Goal: Task Accomplishment & Management: Manage account settings

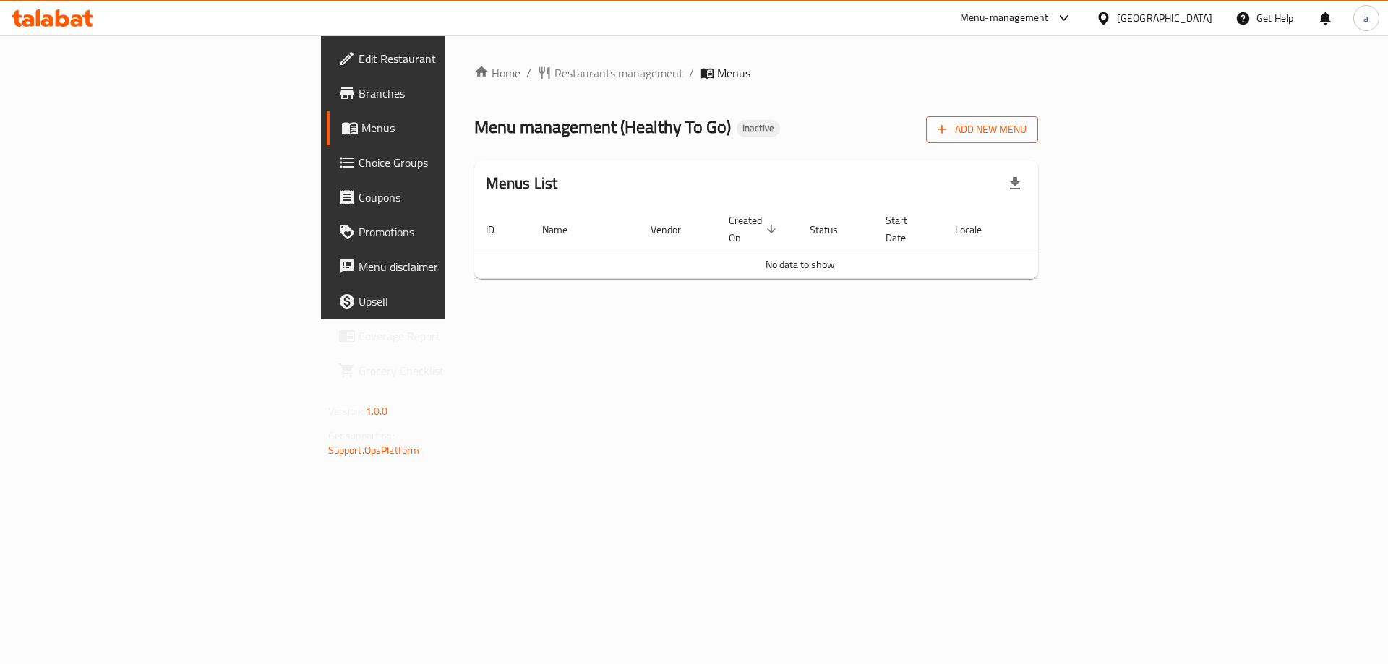
click at [1026, 132] on span "Add New Menu" at bounding box center [981, 130] width 89 height 18
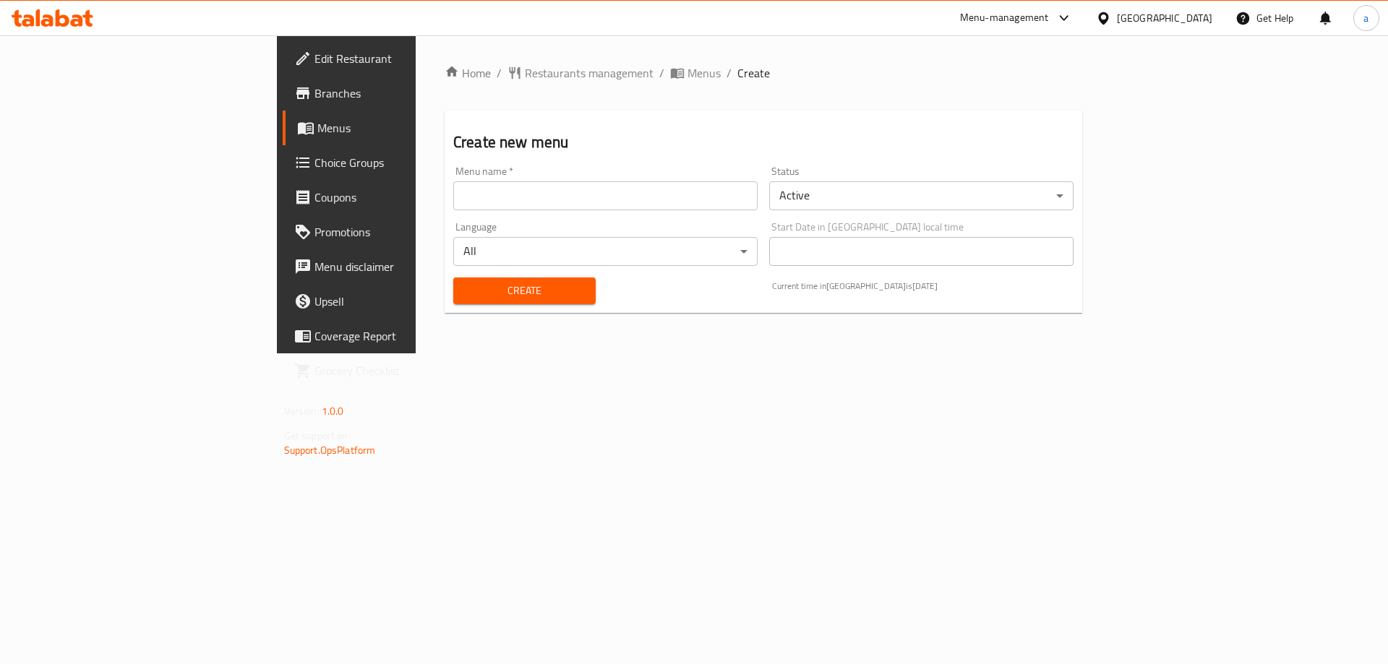
click at [453, 187] on input "text" at bounding box center [605, 195] width 304 height 29
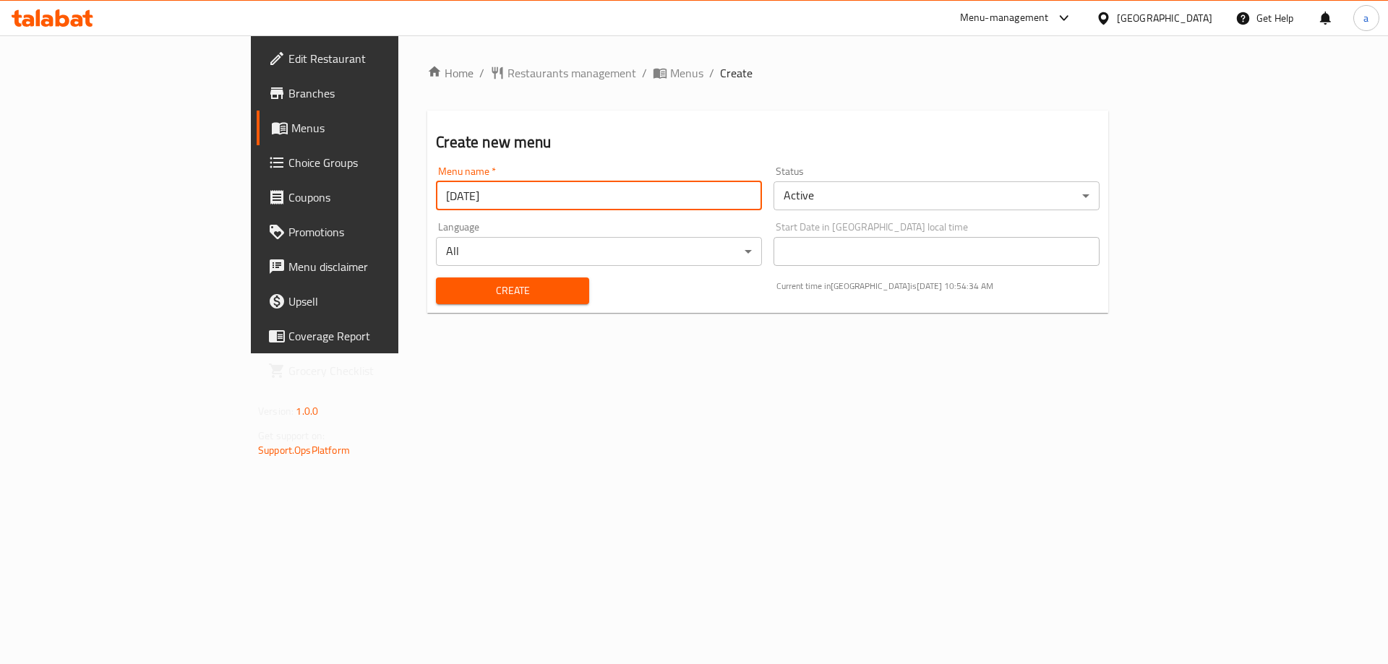
type input "[DATE]"
click at [436, 278] on button "Create" at bounding box center [512, 291] width 152 height 27
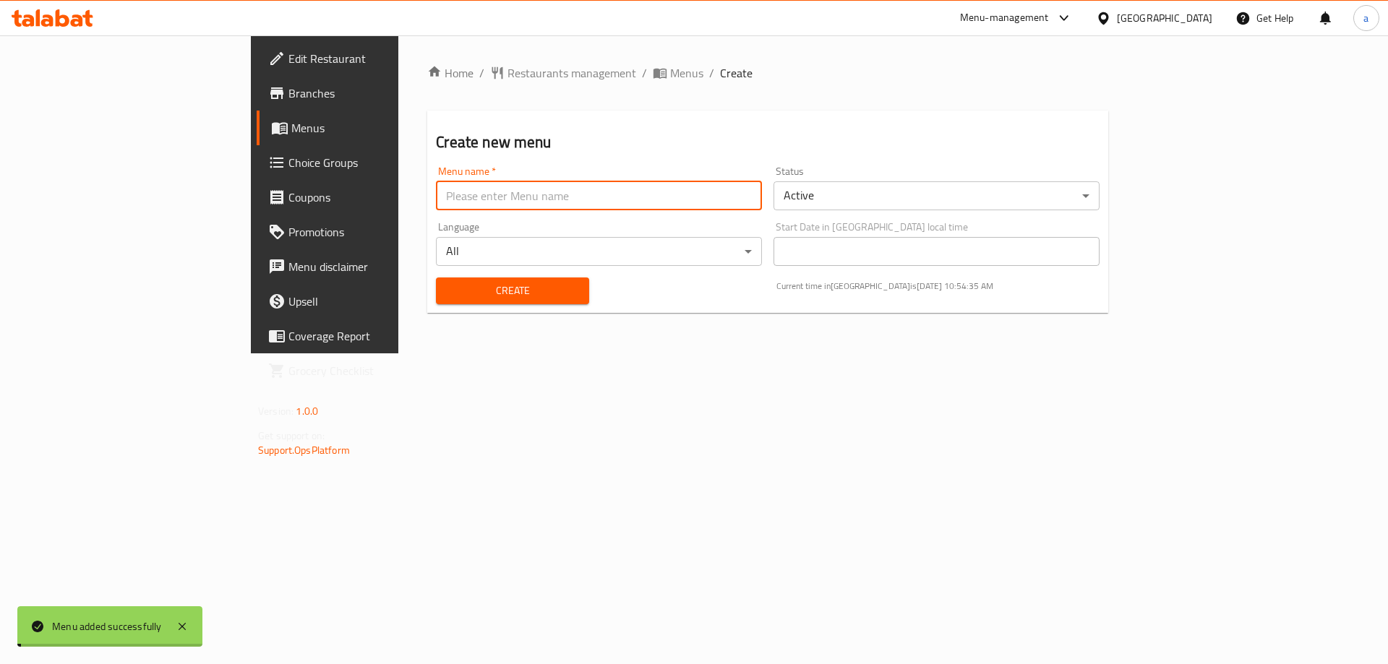
click at [291, 133] on span "Menus" at bounding box center [381, 127] width 180 height 17
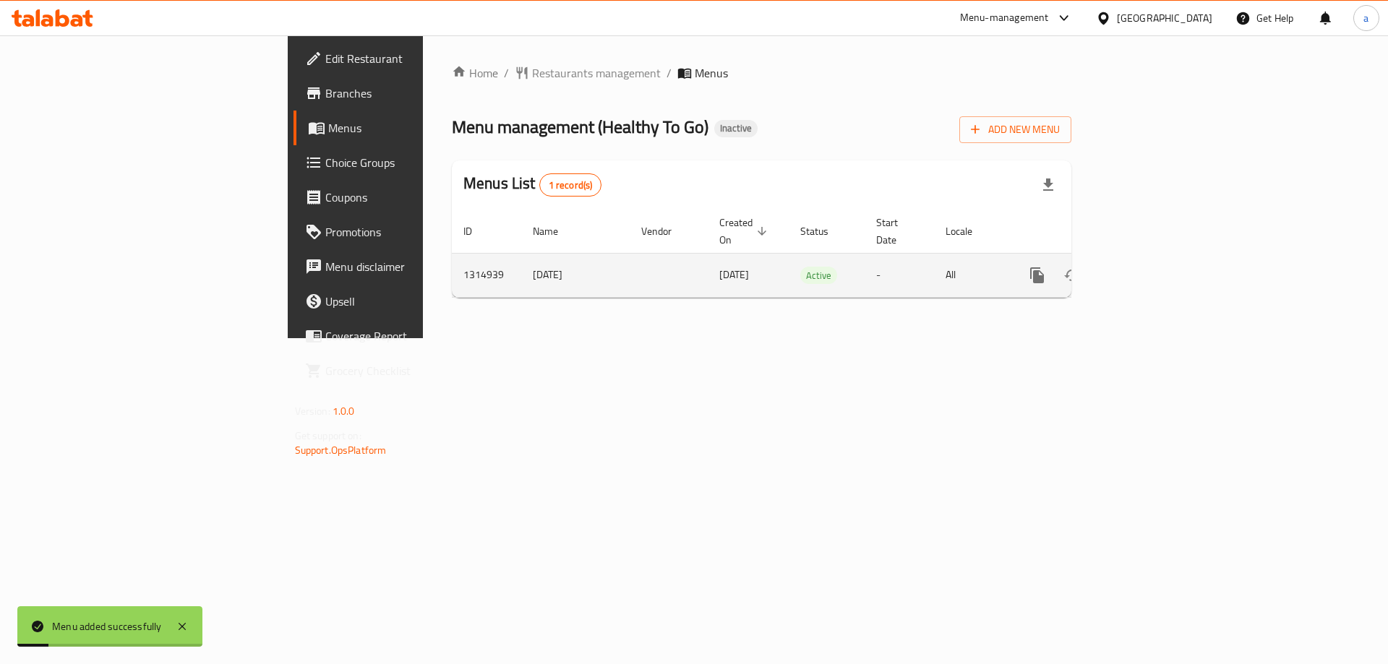
click at [1159, 272] on link "enhanced table" at bounding box center [1141, 275] width 35 height 35
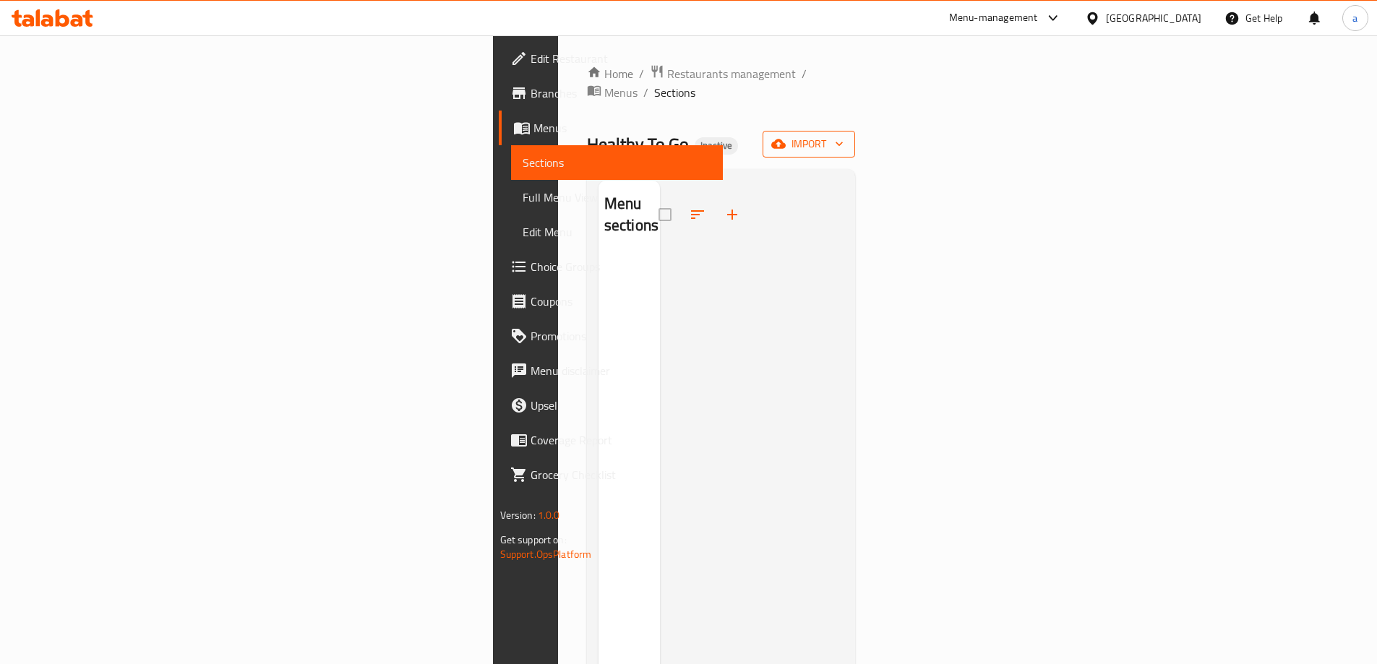
click at [843, 135] on span "import" at bounding box center [808, 144] width 69 height 18
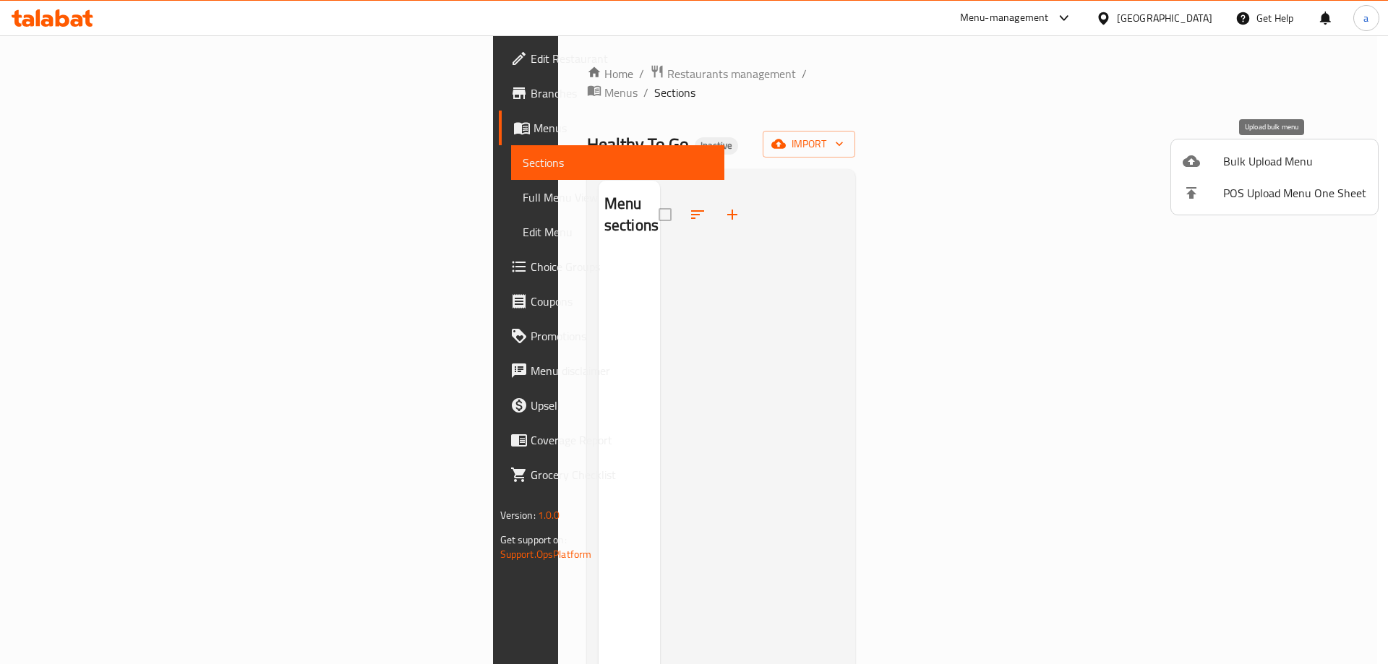
click at [1213, 155] on div at bounding box center [1202, 160] width 40 height 17
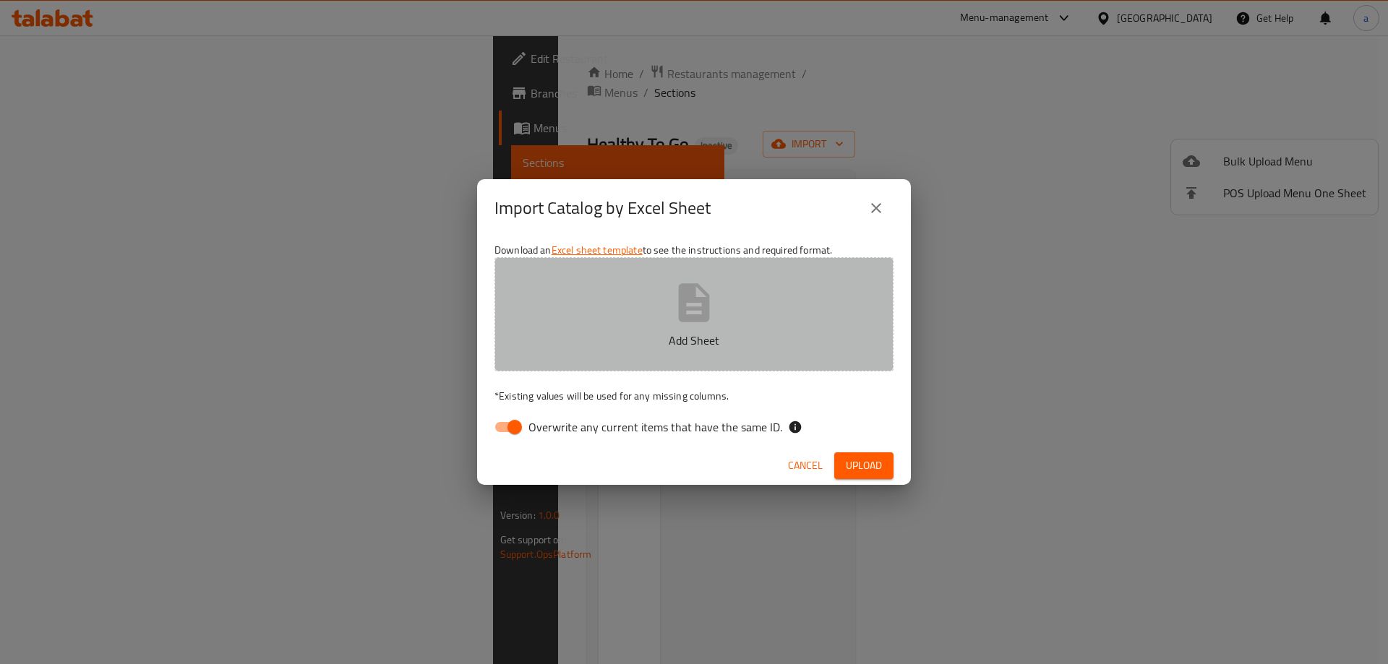
click at [624, 336] on p "Add Sheet" at bounding box center [694, 340] width 354 height 17
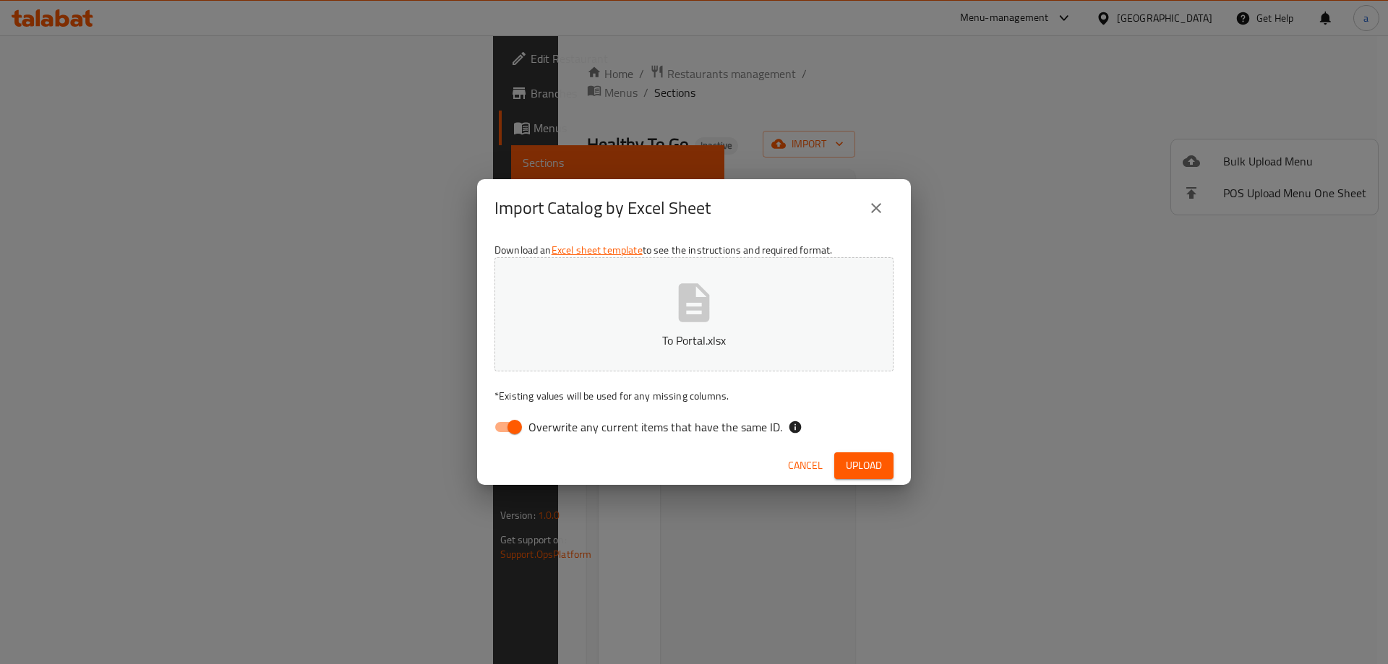
click at [513, 431] on input "Overwrite any current items that have the same ID." at bounding box center [514, 426] width 82 height 27
checkbox input "false"
click at [862, 463] on span "Upload" at bounding box center [864, 466] width 36 height 18
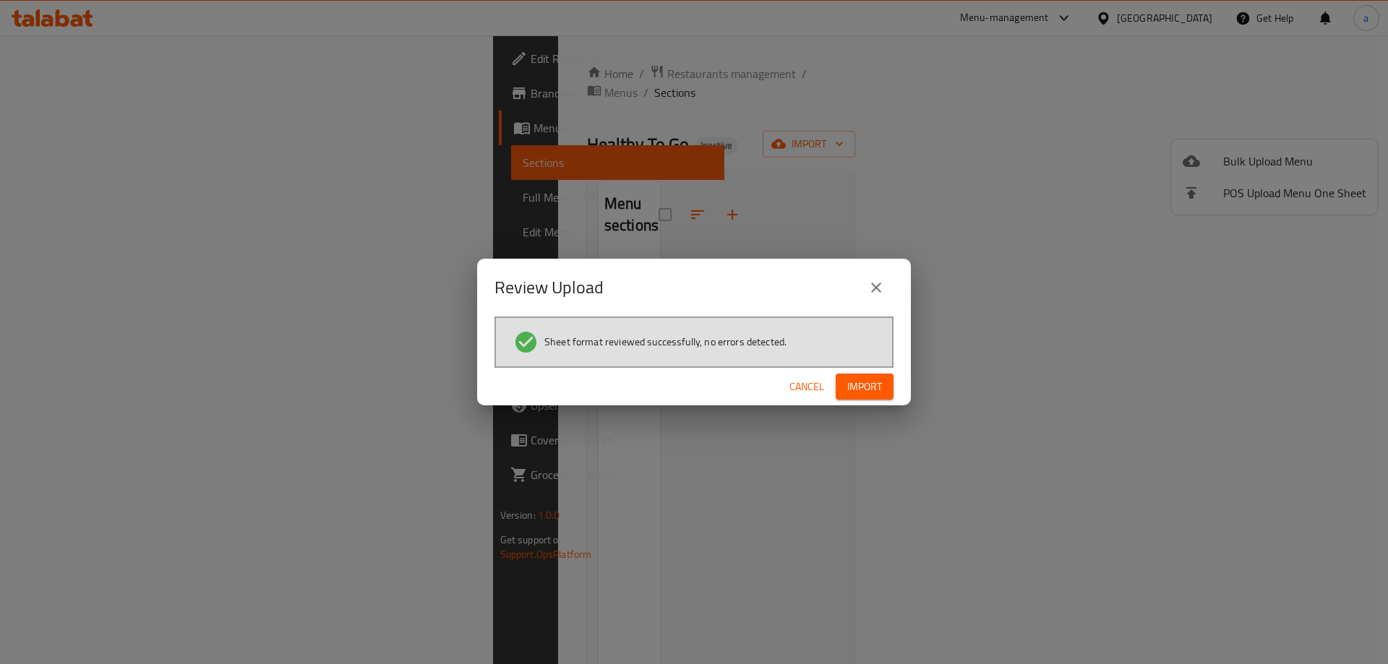
click at [847, 382] on span "Import" at bounding box center [864, 387] width 35 height 18
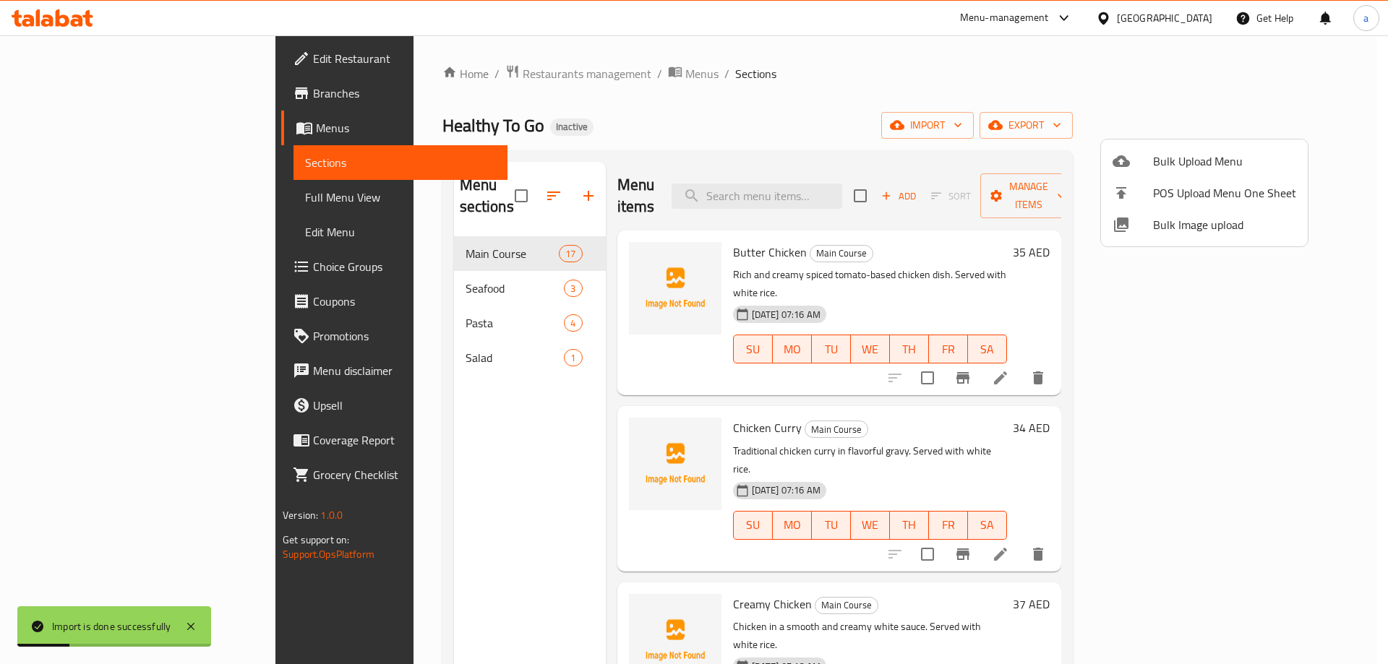
click at [1307, 124] on div at bounding box center [694, 332] width 1388 height 664
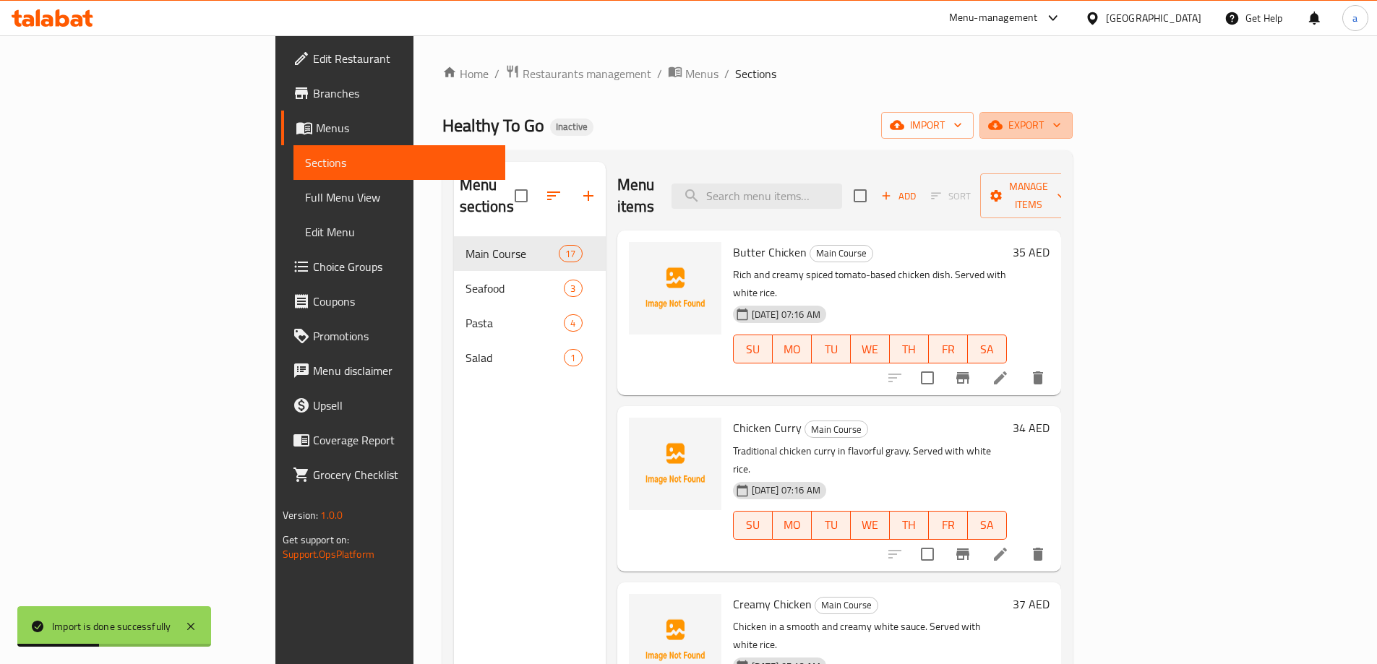
click at [1061, 124] on span "export" at bounding box center [1026, 125] width 70 height 18
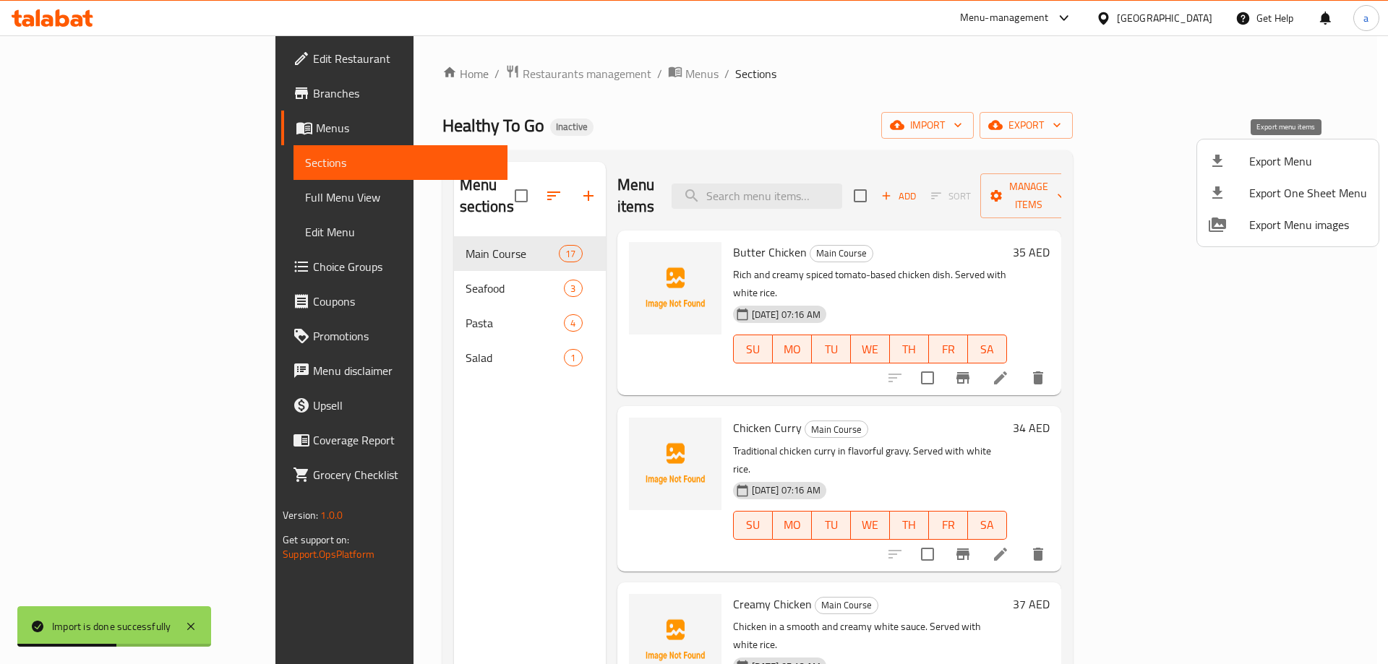
click at [1232, 170] on li "Export Menu" at bounding box center [1287, 161] width 181 height 32
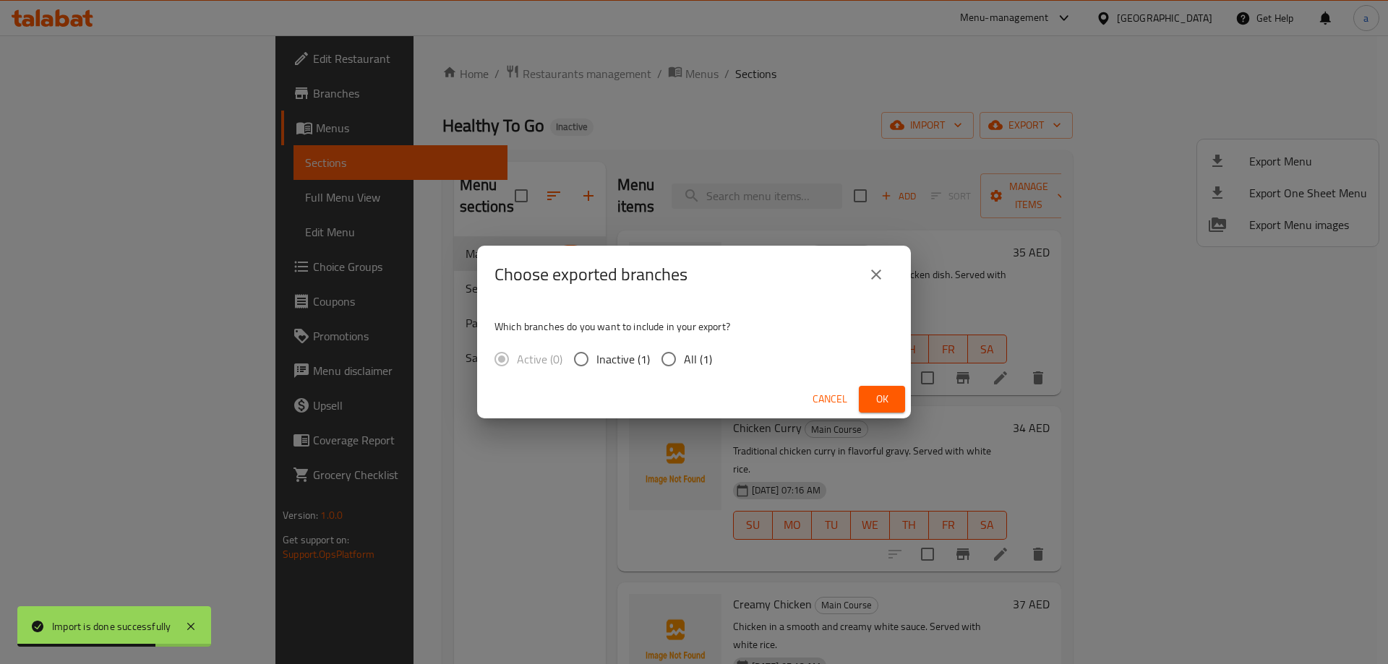
click at [713, 357] on div "Active (0) Inactive (1) All (1)" at bounding box center [608, 359] width 229 height 30
click at [706, 358] on span "All (1)" at bounding box center [698, 359] width 28 height 17
click at [684, 358] on input "All (1)" at bounding box center [668, 359] width 30 height 30
radio input "true"
click at [887, 389] on button "Ok" at bounding box center [882, 399] width 46 height 27
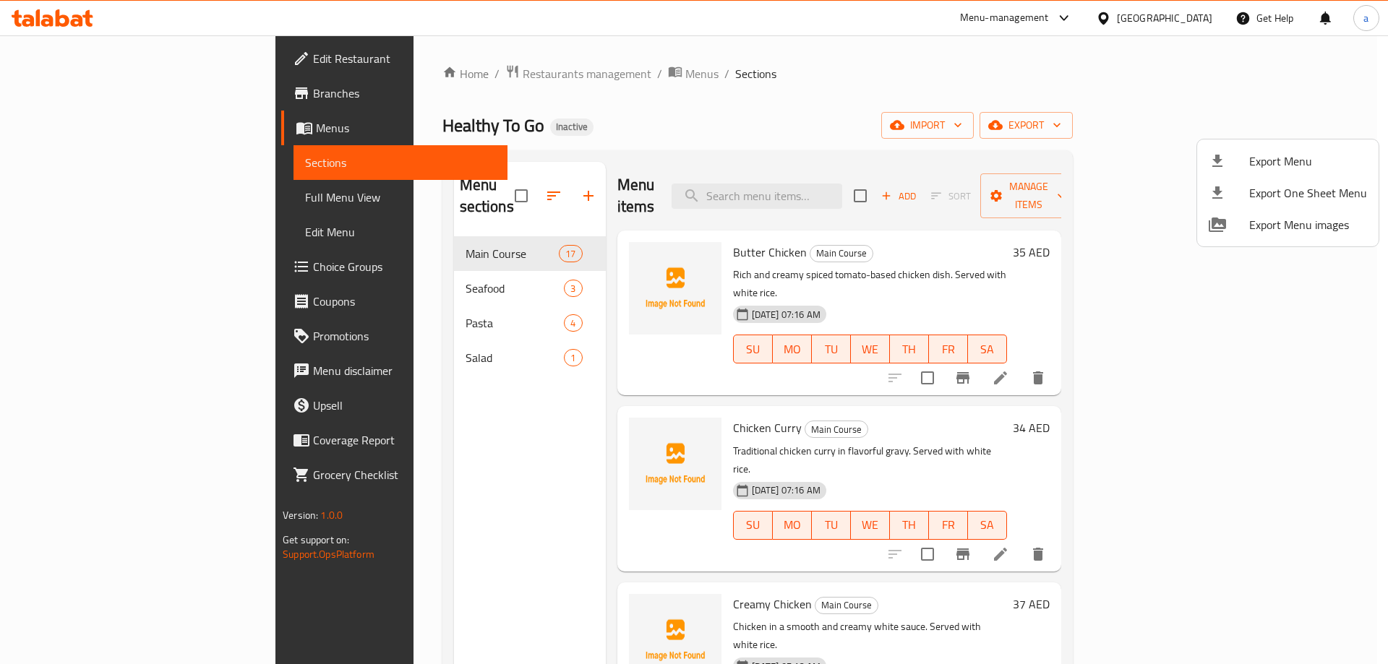
click at [116, 191] on div at bounding box center [694, 332] width 1388 height 664
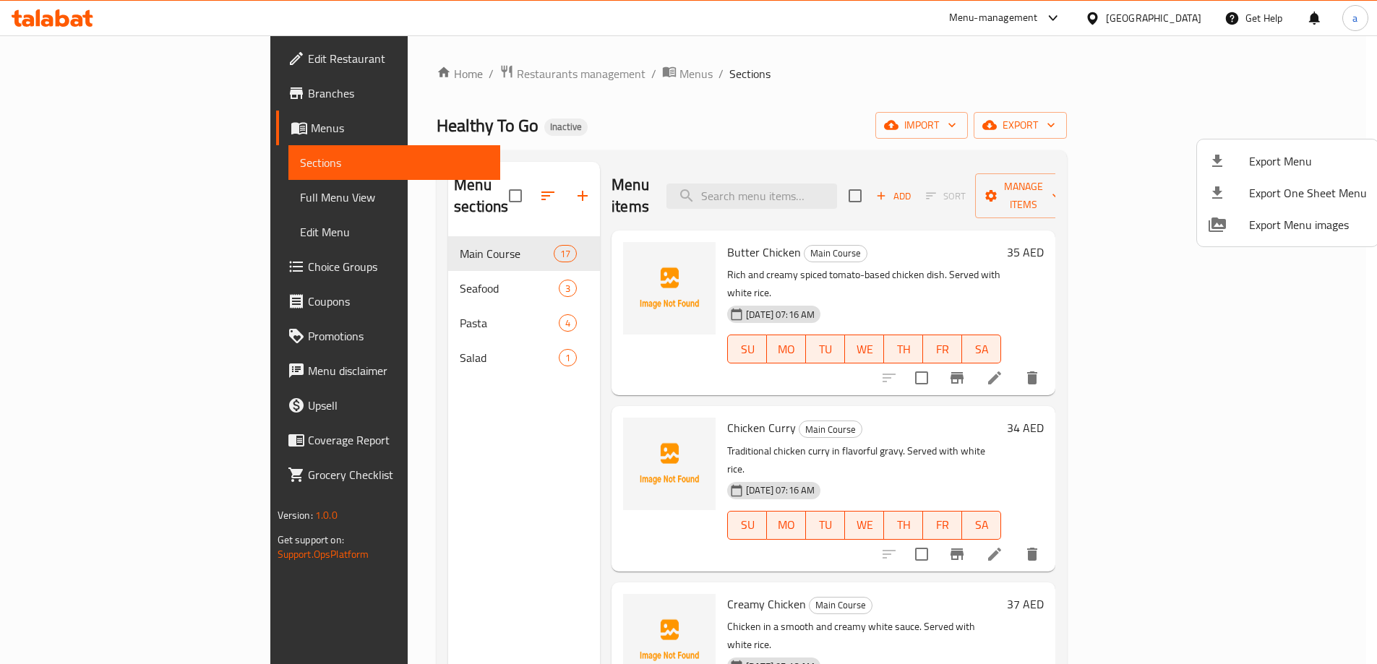
click at [300, 191] on span "Full Menu View" at bounding box center [394, 197] width 189 height 17
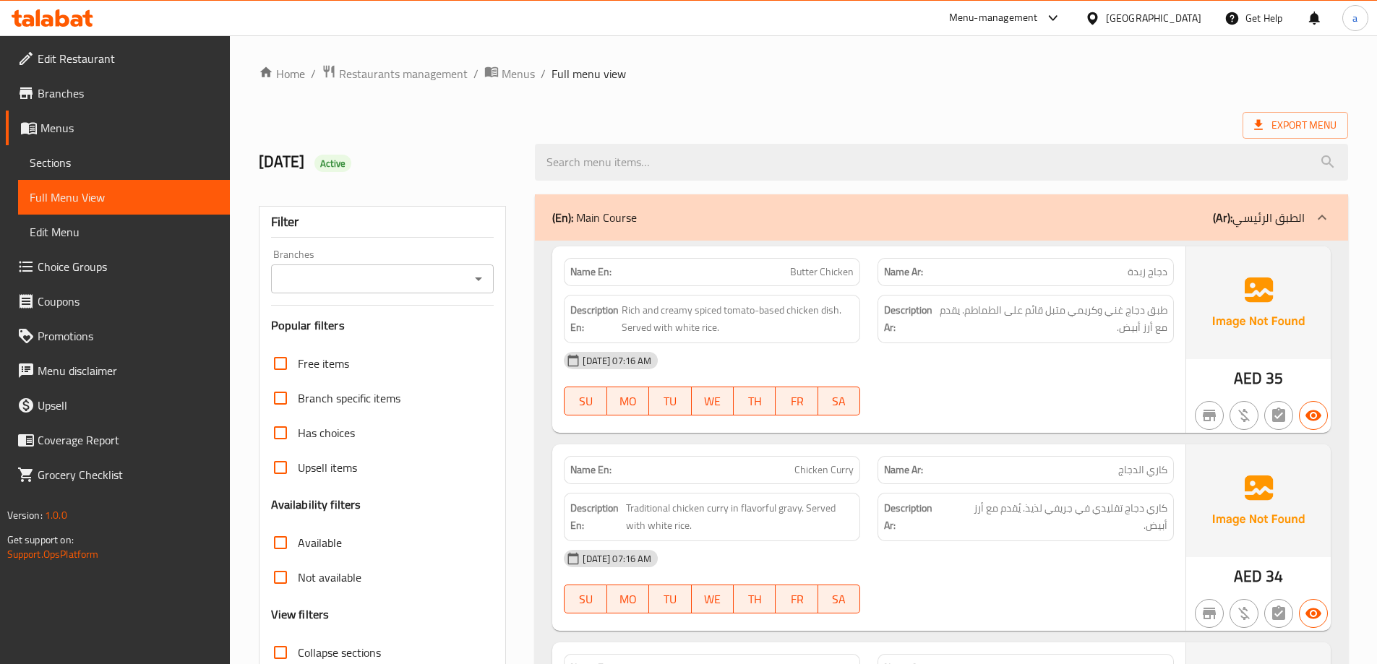
click at [116, 191] on span "Full Menu View" at bounding box center [124, 197] width 189 height 17
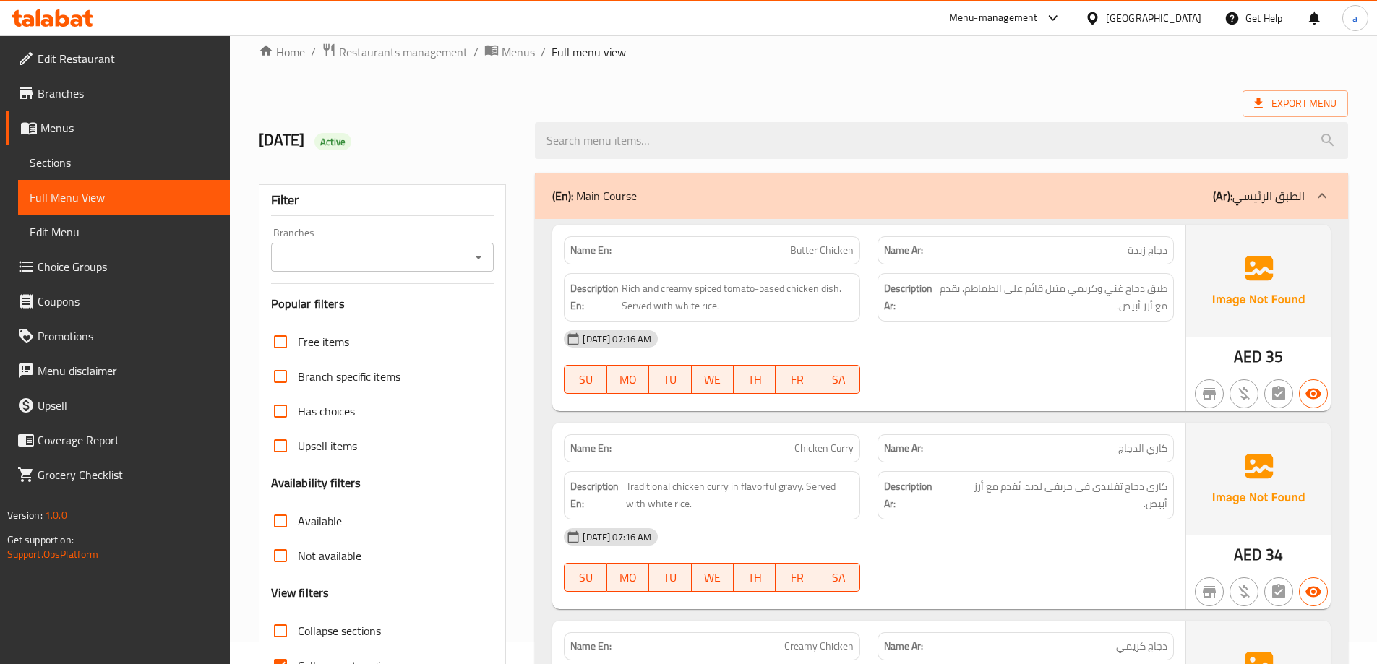
scroll to position [434, 0]
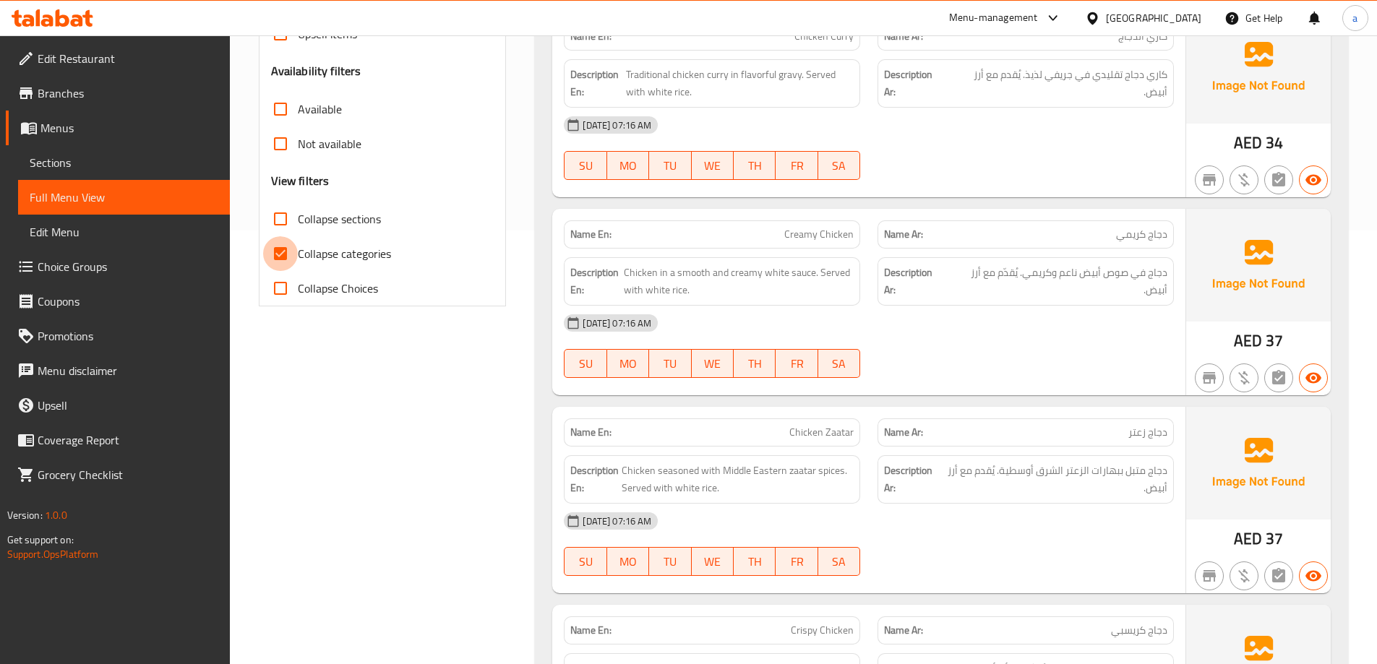
click at [279, 258] on input "Collapse categories" at bounding box center [280, 253] width 35 height 35
checkbox input "false"
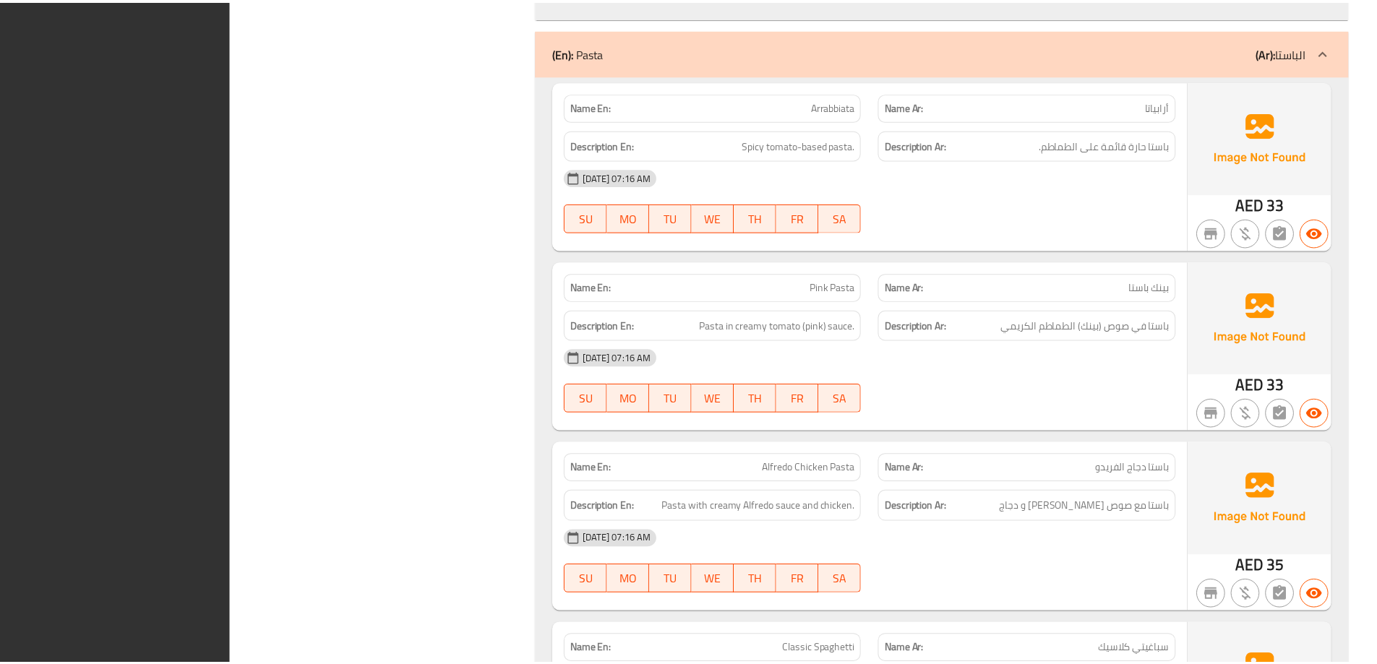
scroll to position [4565, 0]
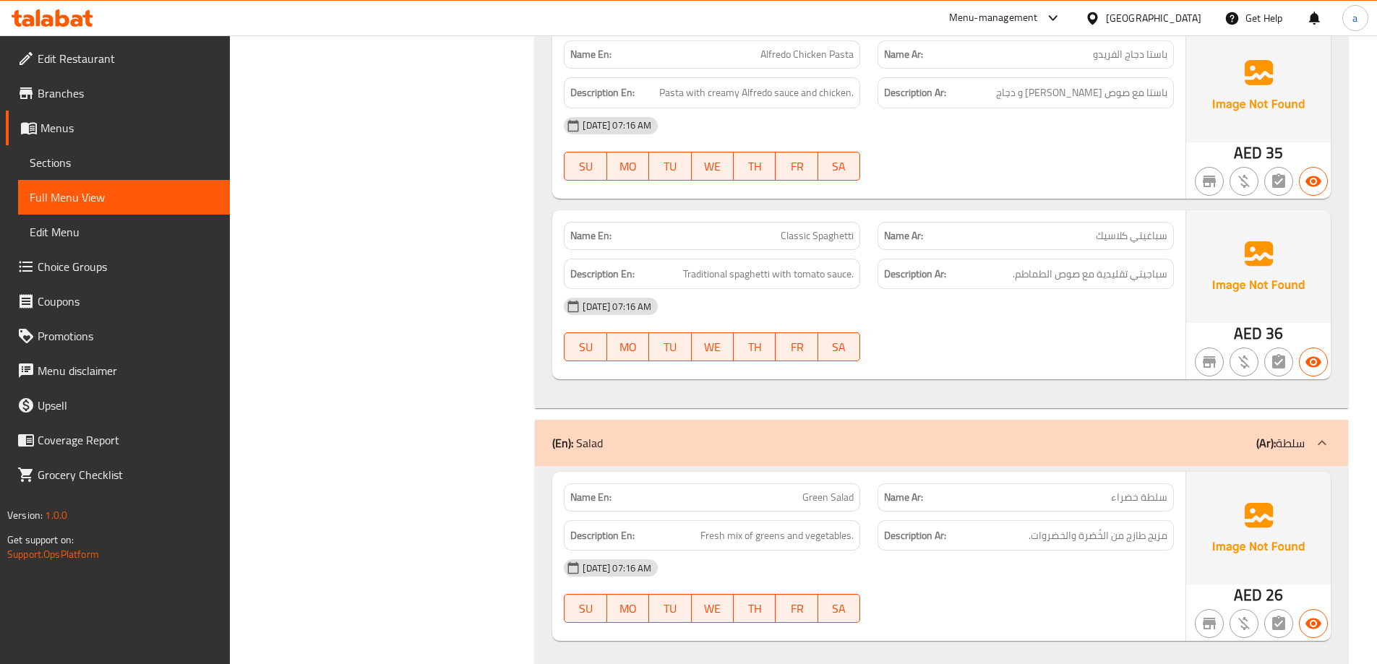
click at [80, 96] on span "Branches" at bounding box center [128, 93] width 181 height 17
